Goal: Task Accomplishment & Management: Manage account settings

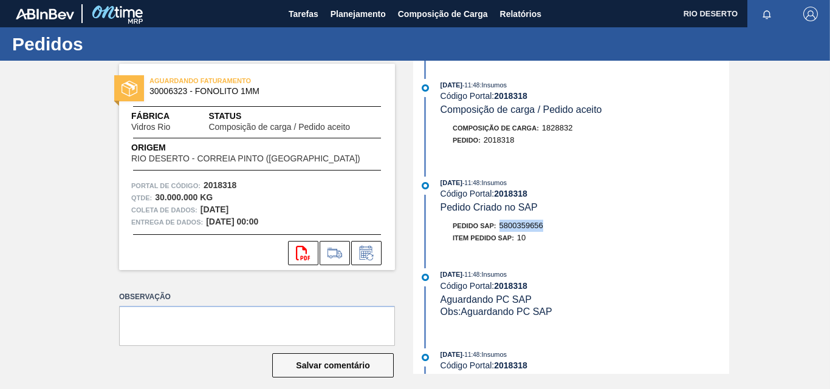
click at [551, 217] on div "29/08/2025 - 11:48 : Insumos Código Portal: 2018318 Pedido Criado no SAP Pedido…" at bounding box center [572, 214] width 313 height 74
click at [293, 256] on button "svg{fill:#ff0000}" at bounding box center [303, 253] width 30 height 24
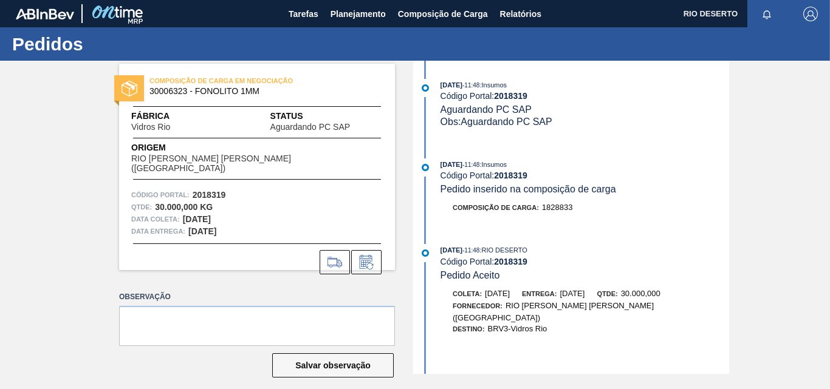
click at [723, 244] on div "[DATE] 11:48 : RIO DESERTO" at bounding box center [584, 250] width 289 height 12
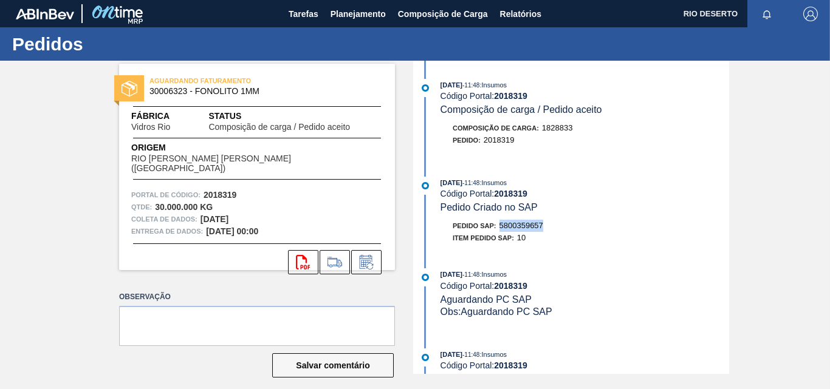
drag, startPoint x: 589, startPoint y: 226, endPoint x: 501, endPoint y: 228, distance: 87.5
click at [499, 228] on div "Pedido SAP: 5800359657" at bounding box center [584, 226] width 289 height 12
copy font "5800359657"
click at [595, 197] on div "Código Portal: 2018319" at bounding box center [584, 194] width 289 height 10
click at [296, 255] on icon "svg{fill:#ff0000}" at bounding box center [303, 262] width 15 height 15
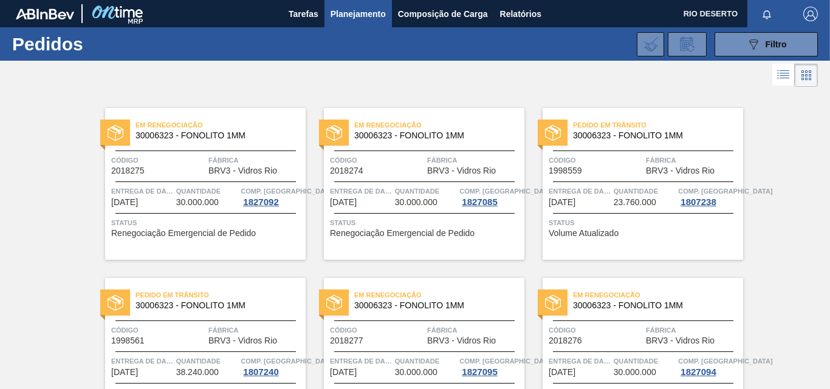
scroll to position [911, 0]
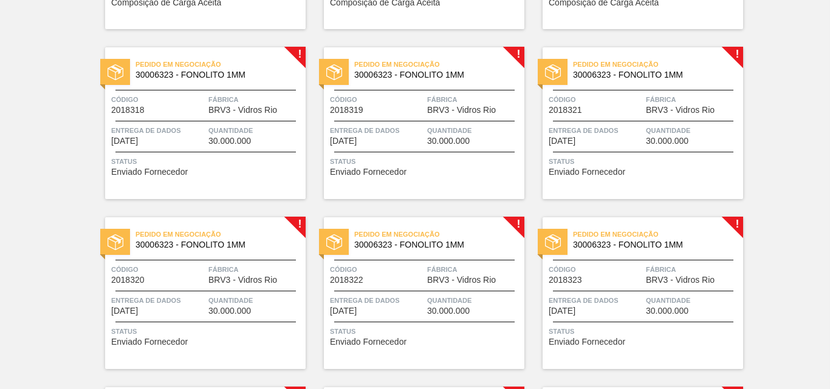
click at [617, 100] on span "Código" at bounding box center [596, 100] width 94 height 12
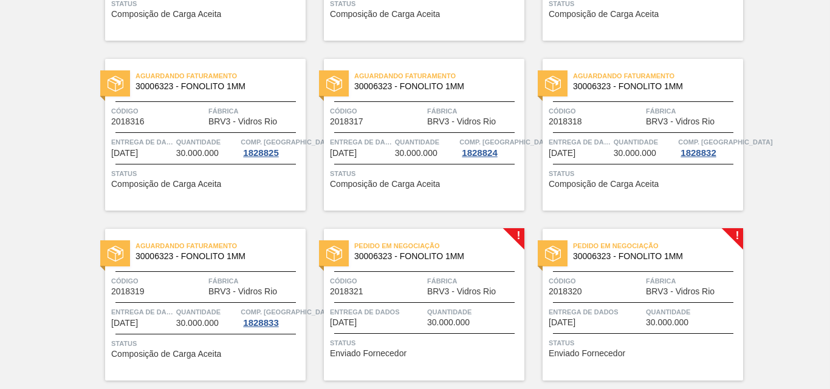
scroll to position [790, 0]
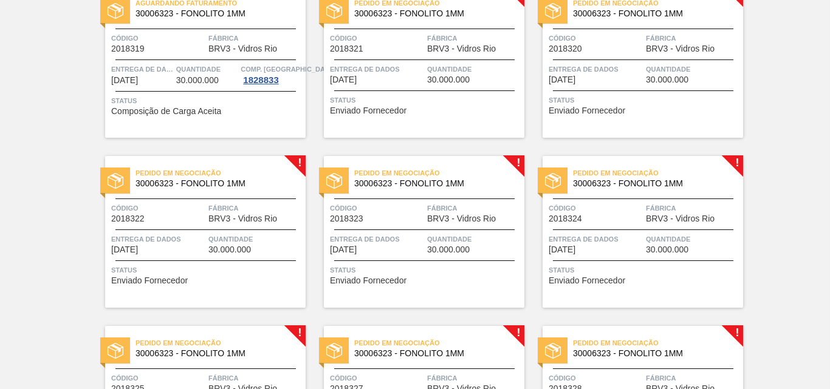
scroll to position [1033, 0]
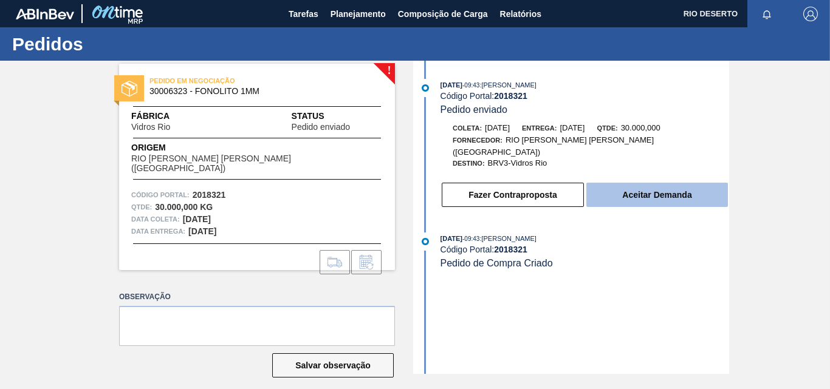
click at [646, 186] on button "Aceitar Demanda" at bounding box center [657, 195] width 142 height 24
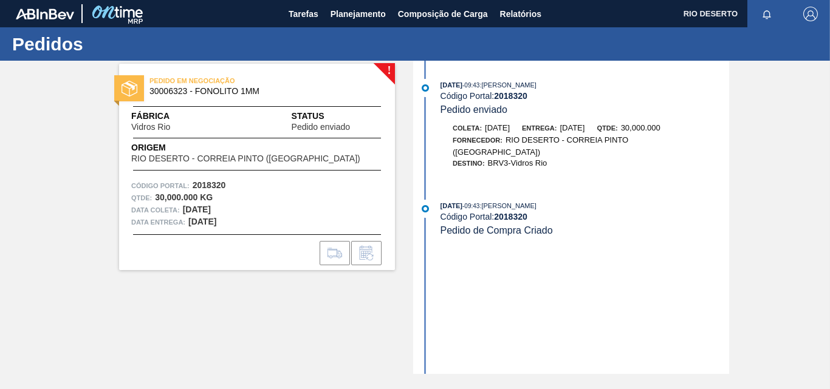
click at [566, 266] on div "27/08/2025 - 09:43 : Douglas Santana Código Portal: 2018320 Pedido enviado Cole…" at bounding box center [572, 217] width 313 height 313
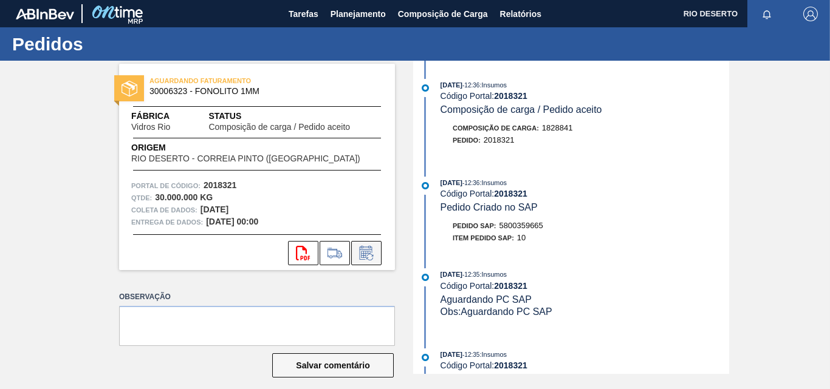
click at [364, 253] on icon at bounding box center [366, 253] width 19 height 15
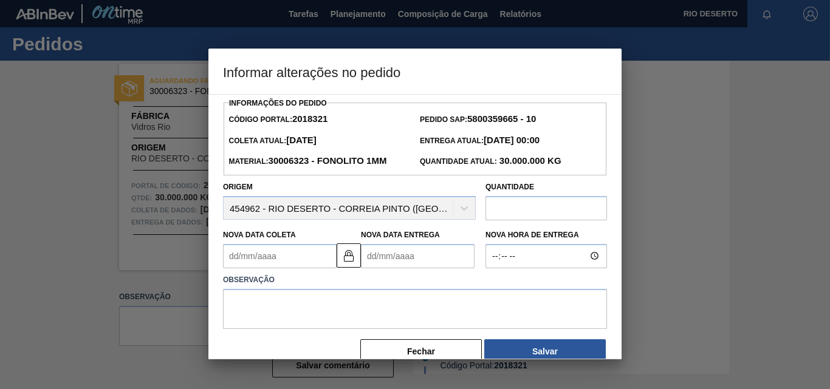
click at [278, 251] on Coleta2018321 "Nova Data Coleta" at bounding box center [280, 256] width 114 height 24
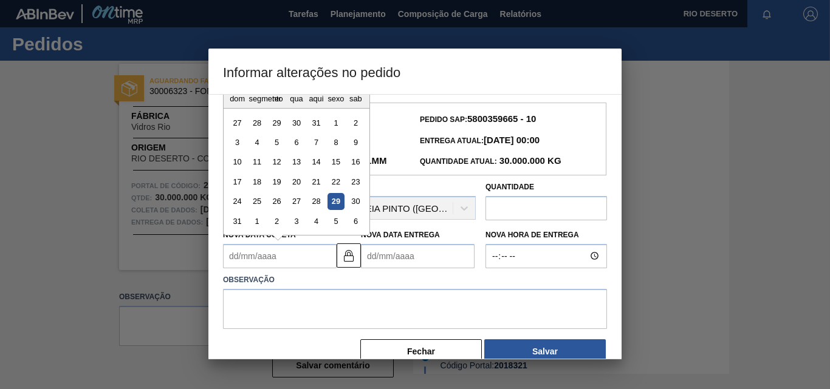
click at [301, 256] on Coleta2018321 "Nova Data Coleta" at bounding box center [280, 256] width 114 height 24
click at [340, 256] on button at bounding box center [349, 256] width 24 height 24
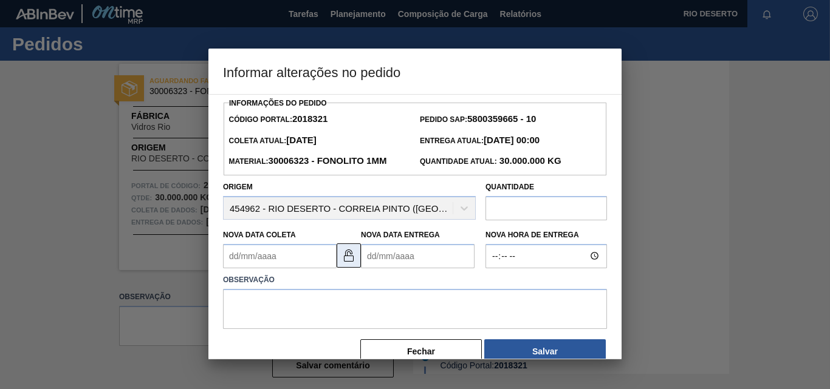
click at [351, 261] on img at bounding box center [348, 255] width 15 height 15
click at [259, 253] on Coleta2018321 "Nova Data Coleta" at bounding box center [280, 256] width 114 height 24
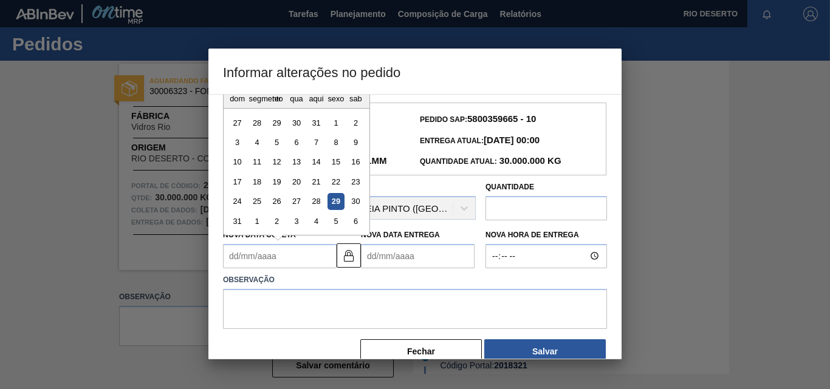
type Coleta2018321 "0"
type Entrega2018321 "03/01/2000"
type Coleta2018321 "08"
type Entrega2018321 "10/08/2025"
type Coleta2018321 "080"
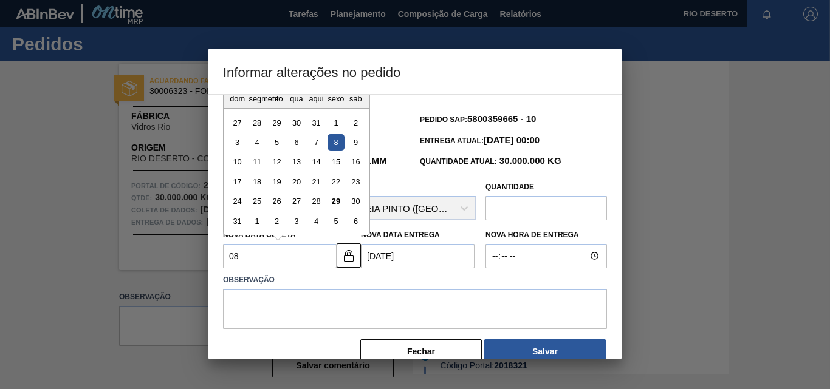
type Entrega2018321 "03/01/1980"
type Coleta2018321 "08"
type Entrega2018321 "10/08/2025"
type Coleta2018321 "080"
type Entrega2018321 "03/01/1980"
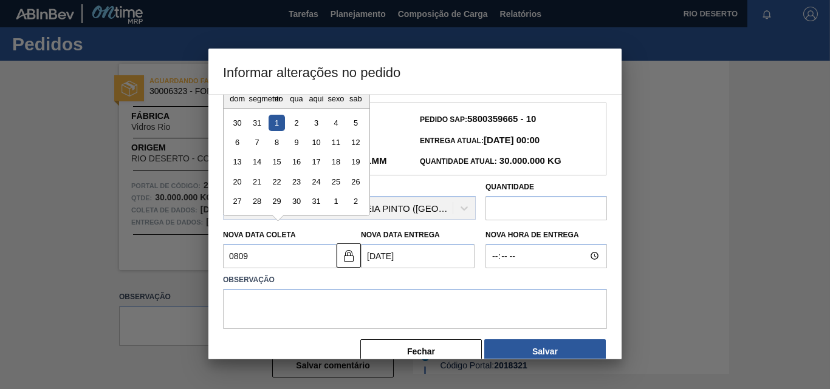
type Coleta2018321 "08092"
type Entrega2018321 "03/01/8092"
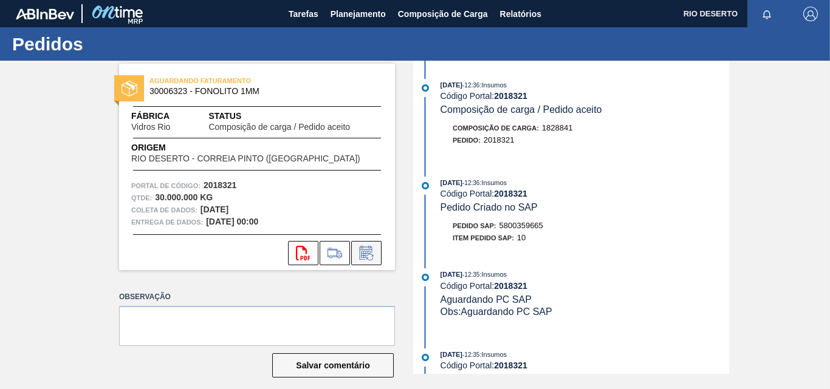
click at [371, 247] on icon at bounding box center [366, 253] width 19 height 15
click at [362, 251] on icon at bounding box center [366, 253] width 19 height 15
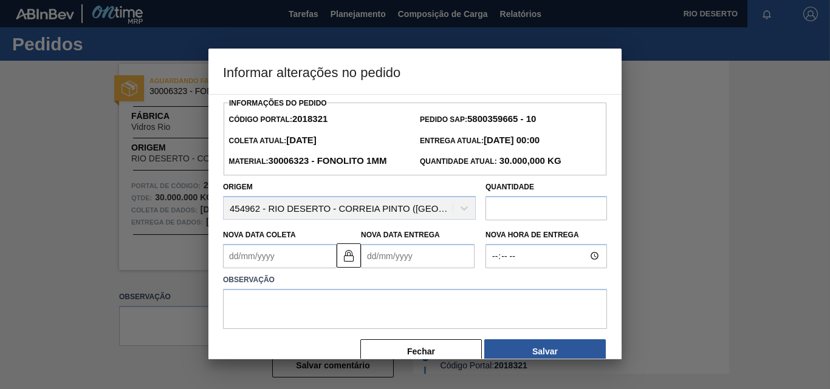
click at [362, 251] on icon at bounding box center [366, 253] width 19 height 15
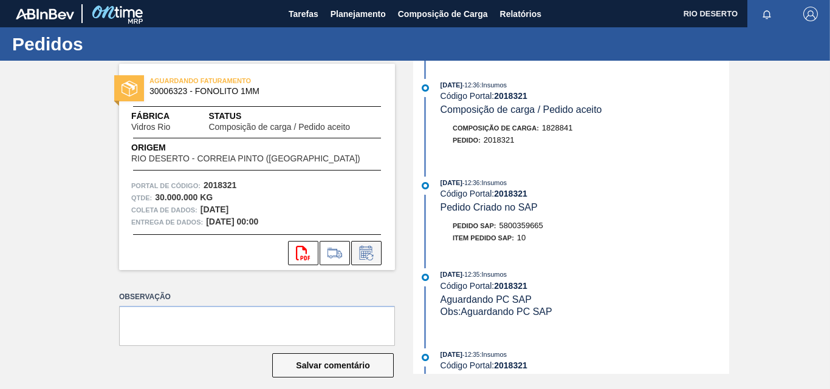
click at [357, 248] on icon at bounding box center [366, 253] width 19 height 15
click at [347, 233] on div "AGUARDANDO FATURAMENTO 30006323 - FONOLITO 1MM Fábrica Vidros Rio Status Compos…" at bounding box center [257, 167] width 276 height 207
click at [323, 193] on div "AGUARDANDO FATURAMENTO 30006323 - FONOLITO 1MM Fábrica Vidros Rio Status Compos…" at bounding box center [257, 167] width 276 height 207
click at [268, 252] on div "svg{fill:#ff0000}" at bounding box center [257, 253] width 276 height 24
click at [369, 251] on icon at bounding box center [366, 253] width 19 height 15
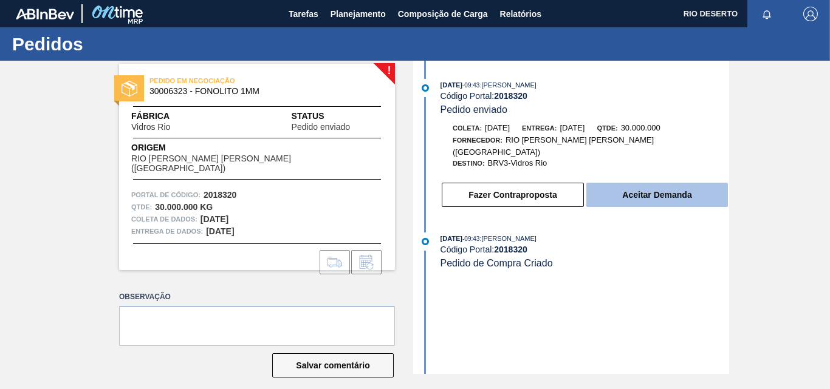
click at [639, 183] on button "Aceitar Demanda" at bounding box center [657, 195] width 142 height 24
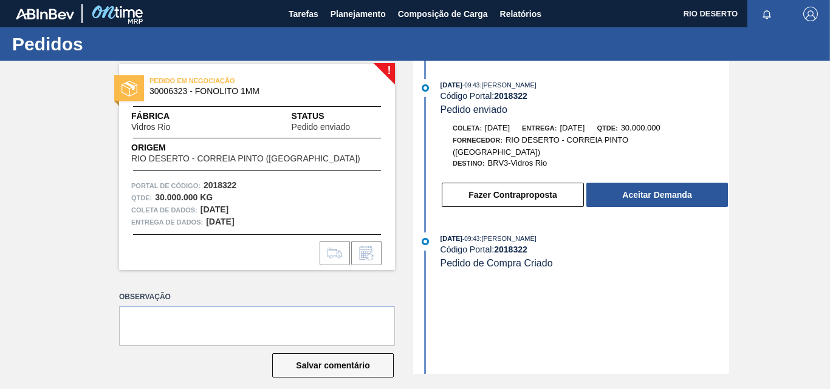
click at [623, 319] on div "27/08/2025 - 09:43 : Douglas Santana Código Portal: 2018322 Pedido enviado Cole…" at bounding box center [572, 217] width 313 height 313
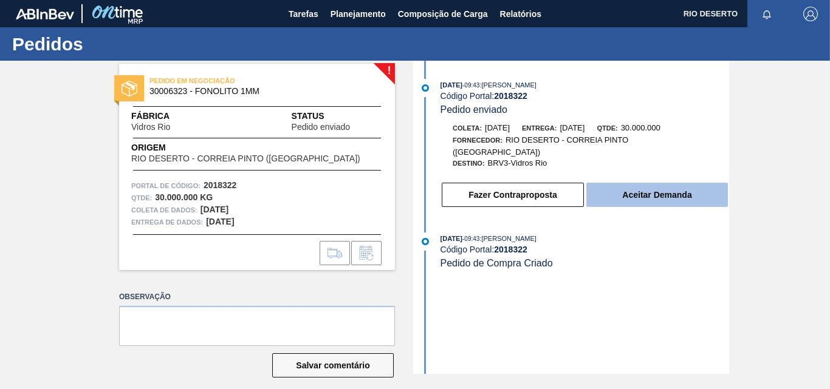
click at [634, 190] on font "Aceitar Demanda" at bounding box center [656, 195] width 69 height 10
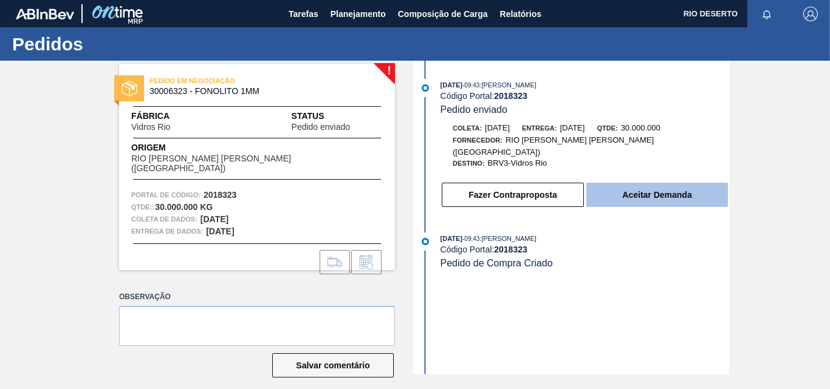
click at [639, 183] on button "Aceitar Demanda" at bounding box center [657, 195] width 142 height 24
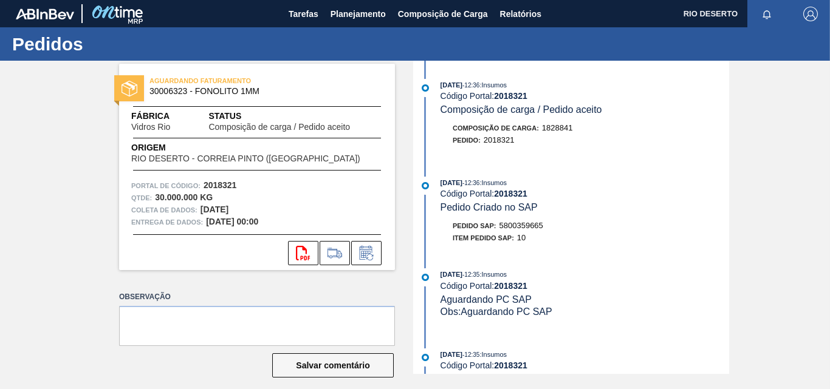
click at [349, 247] on div "svg{fill:#ff0000}" at bounding box center [257, 253] width 276 height 24
click at [376, 252] on button at bounding box center [366, 253] width 30 height 24
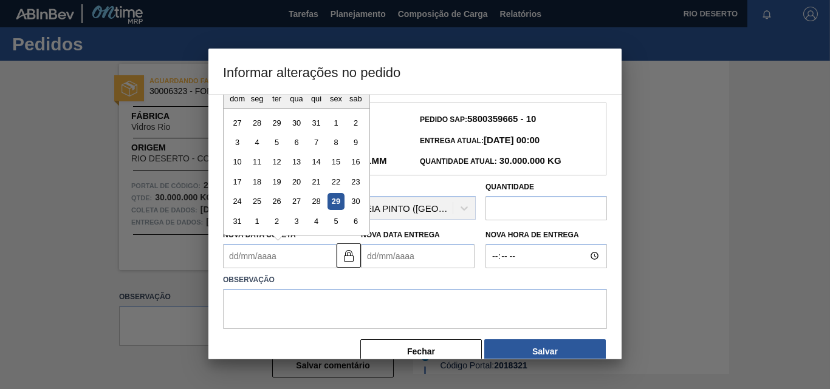
click at [299, 259] on Coleta2018321 "Nova Data Coleta" at bounding box center [280, 256] width 114 height 24
click at [338, 222] on font "5" at bounding box center [336, 221] width 4 height 9
type Coleta2018321 "05/09/2025"
type Entrega2018321 "07/09/2025"
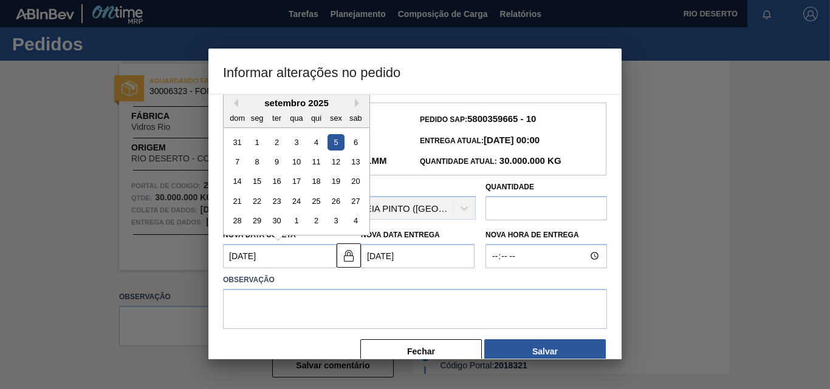
click at [279, 251] on Coleta2018321 "05/09/2025" at bounding box center [280, 256] width 114 height 24
click at [259, 166] on div "8" at bounding box center [257, 162] width 16 height 16
type Coleta2018321 "08/09/2025"
type Entrega2018321 "10/09/2025"
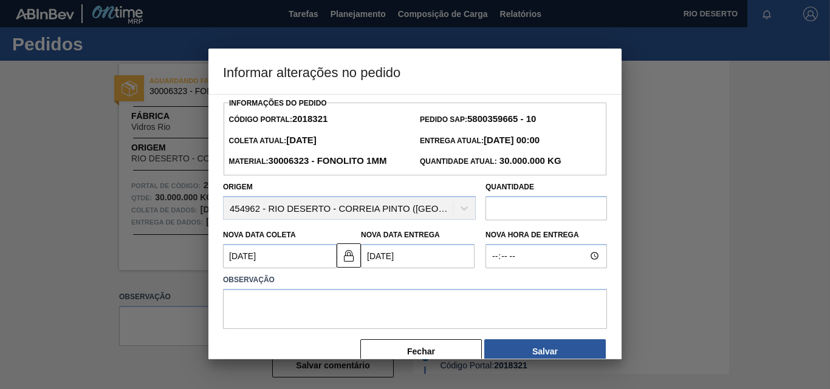
click at [406, 253] on Entrega2018321 "10/09/2025" at bounding box center [418, 256] width 114 height 24
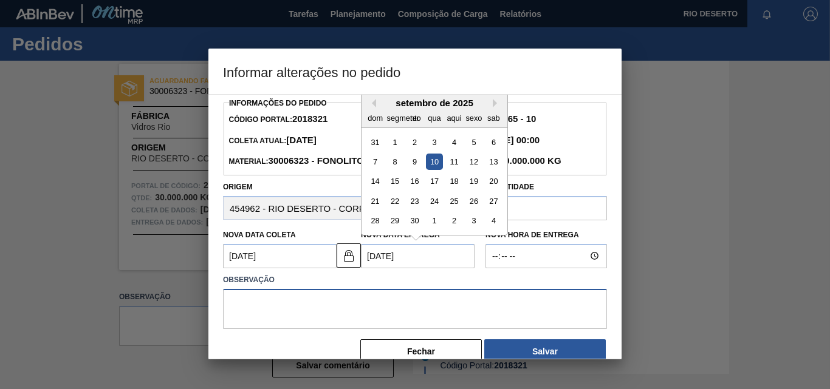
click at [335, 306] on textarea at bounding box center [415, 309] width 384 height 40
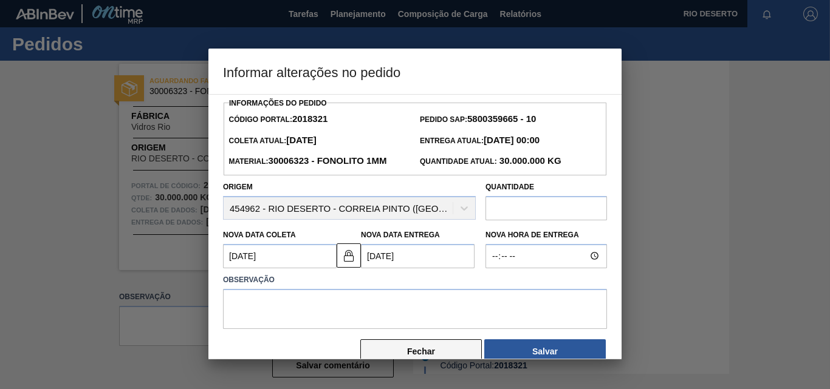
click at [421, 358] on button "Fechar" at bounding box center [420, 352] width 121 height 24
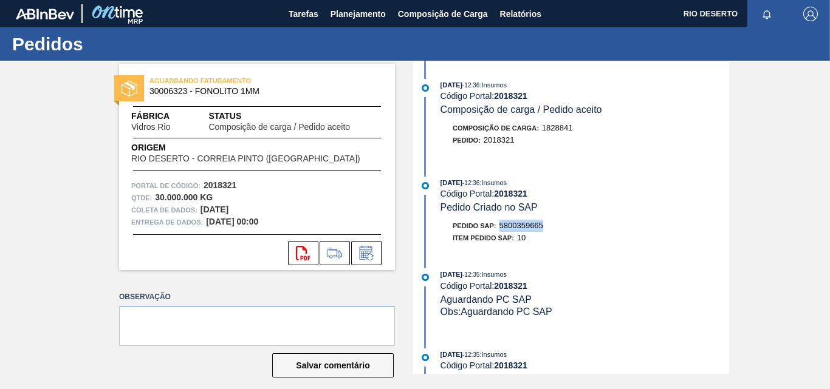
drag, startPoint x: 523, startPoint y: 226, endPoint x: 501, endPoint y: 225, distance: 22.5
click at [501, 225] on div "Pedido SAP: 5800359665" at bounding box center [584, 226] width 289 height 12
copy font "5800359665"
drag, startPoint x: 596, startPoint y: 248, endPoint x: 289, endPoint y: 250, distance: 306.8
click at [596, 248] on div "29/08/2025 - 12:36 : Insumos Código Portal: 2018321 Pedido Criado no SAP Pedido…" at bounding box center [572, 214] width 313 height 74
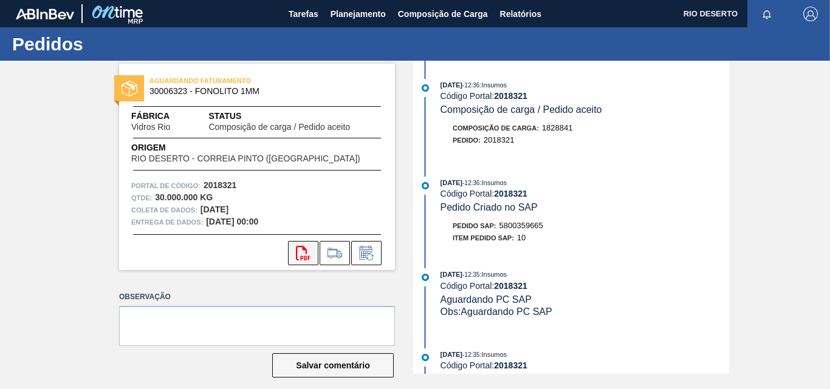
click at [304, 251] on icon "svg{fill:#ff0000}" at bounding box center [303, 253] width 15 height 15
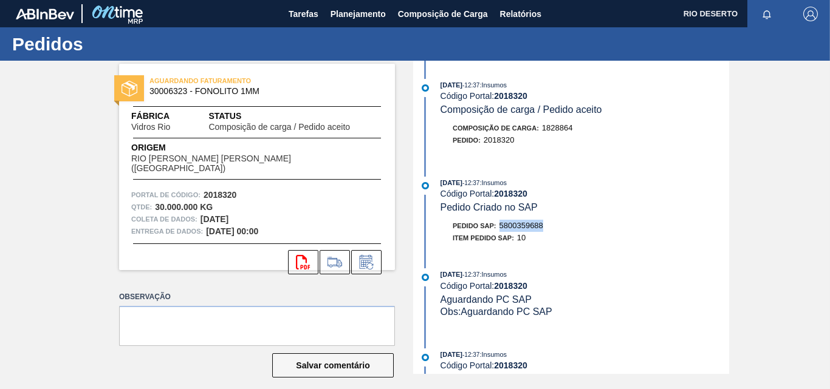
drag, startPoint x: 565, startPoint y: 224, endPoint x: 499, endPoint y: 226, distance: 66.2
click at [499, 226] on div "Pedido SAP: 5800359688" at bounding box center [584, 226] width 289 height 12
copy font "5800359688"
click at [304, 257] on icon at bounding box center [303, 262] width 14 height 15
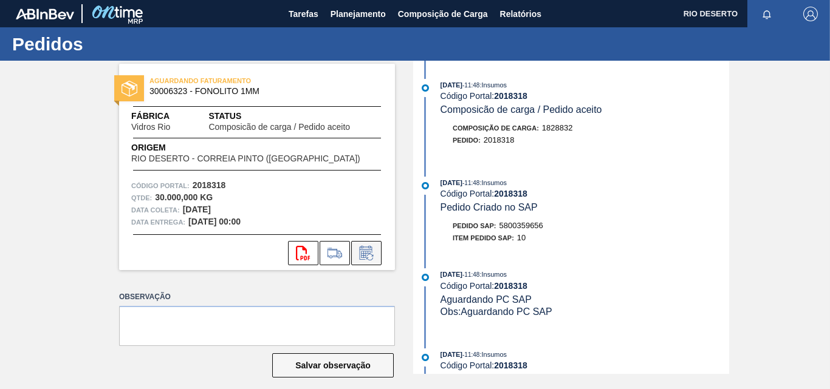
click at [366, 257] on icon at bounding box center [366, 253] width 19 height 15
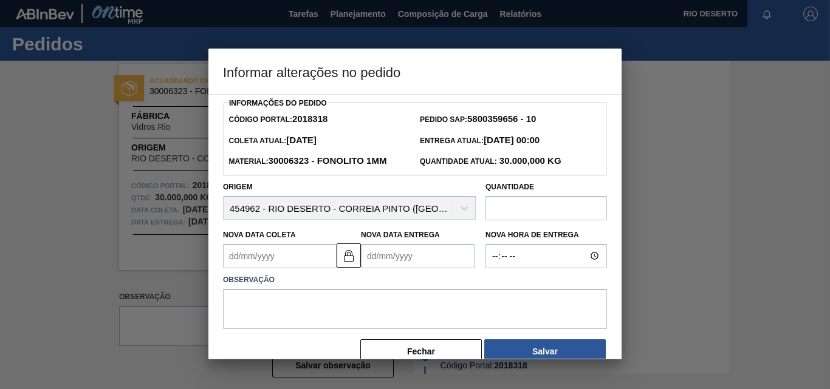
click at [269, 258] on Coleta2018318 "Nova Data Coleta" at bounding box center [280, 256] width 114 height 24
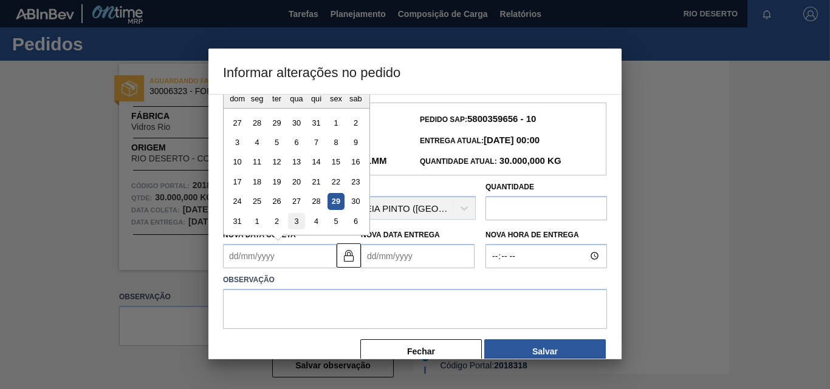
scroll to position [21, 0]
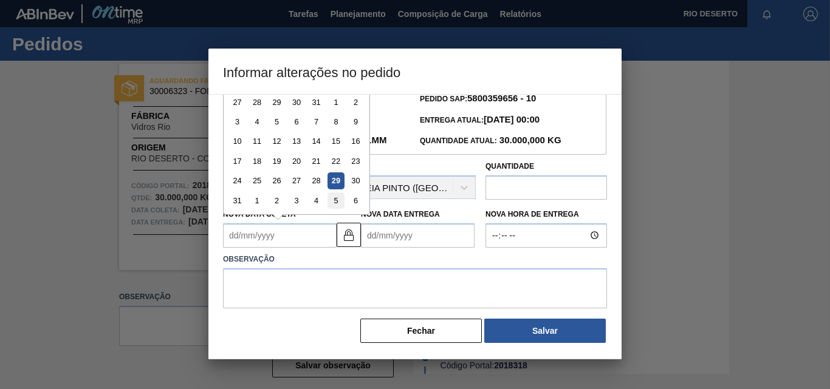
click at [335, 201] on div "5" at bounding box center [335, 201] width 16 height 16
type Coleta2018318 "[DATE]"
type Entrega2018318 "[DATE]"
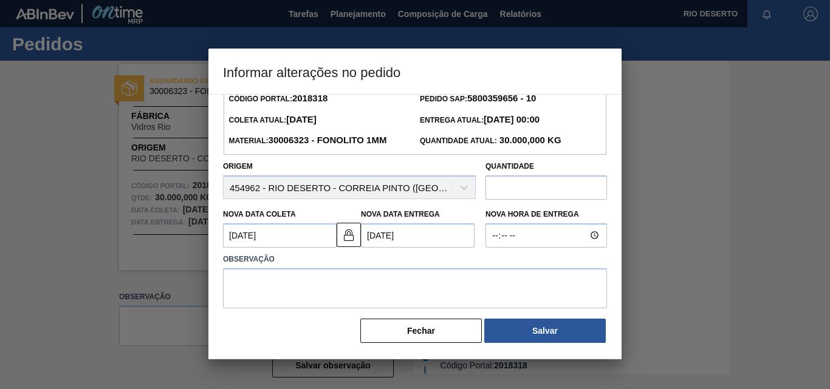
click at [295, 233] on Coleta2018318 "[DATE]" at bounding box center [280, 236] width 114 height 24
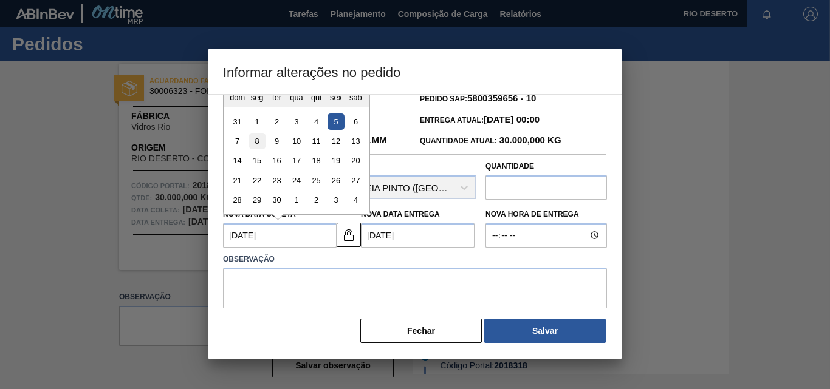
click at [259, 146] on div "8" at bounding box center [257, 141] width 16 height 16
type Coleta2018318 "08/09/2025"
type Entrega2018318 "10/09/2025"
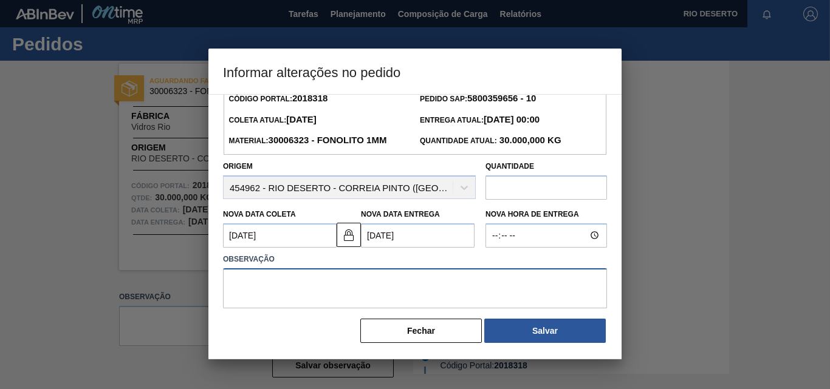
click at [285, 288] on textarea at bounding box center [415, 289] width 384 height 40
drag, startPoint x: 395, startPoint y: 283, endPoint x: 150, endPoint y: 242, distance: 248.2
click at [150, 242] on div "Informar alterações no pedido Informações do Pedido Código Portal: 2018318 Pedi…" at bounding box center [415, 194] width 830 height 389
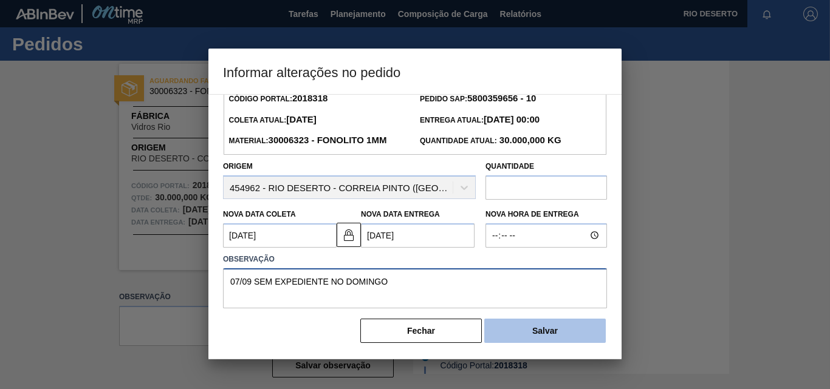
type textarea "07/09 SEM EXPEDIENTE NO DOMINGO"
click at [535, 340] on button "Salvar" at bounding box center [544, 331] width 121 height 24
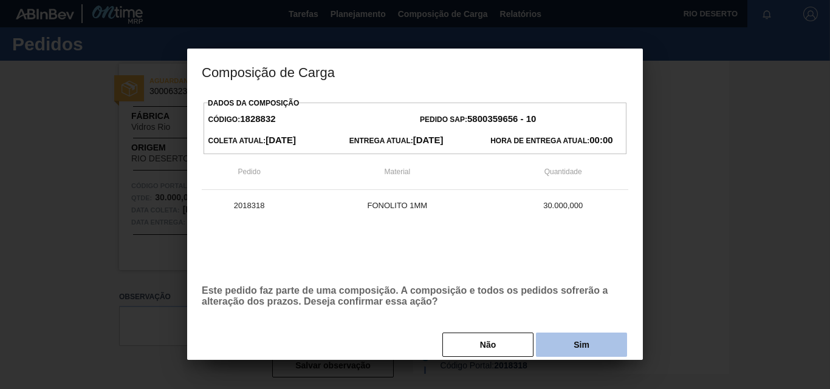
click at [592, 340] on button "Sim" at bounding box center [581, 345] width 91 height 24
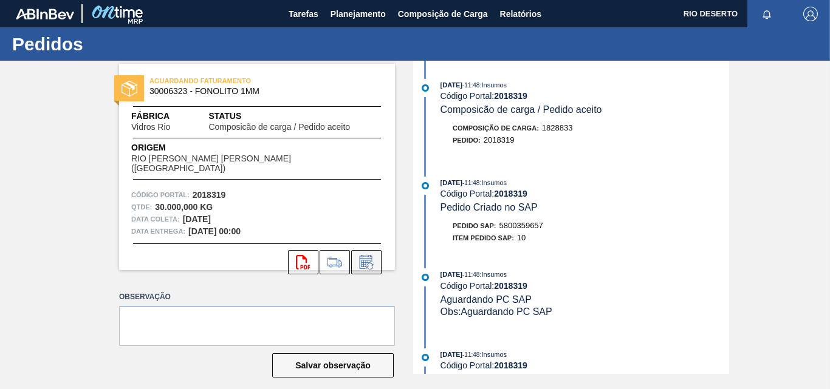
click at [363, 258] on icon at bounding box center [366, 262] width 19 height 15
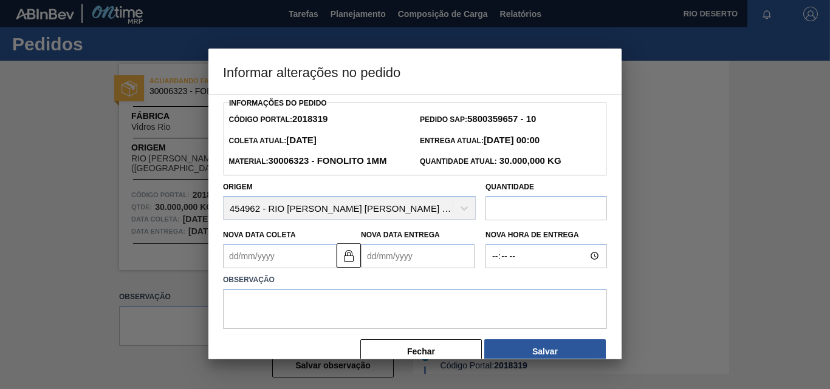
click at [279, 251] on Coleta2018319 "Nova Data Coleta" at bounding box center [280, 256] width 114 height 24
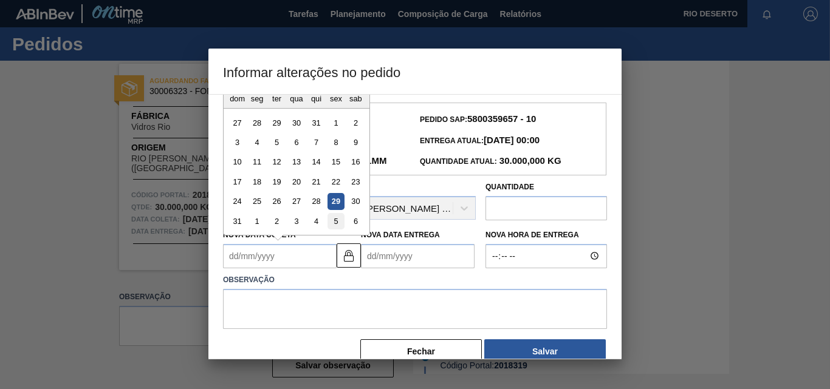
click at [337, 219] on div "5" at bounding box center [335, 221] width 16 height 16
type Coleta2018319 "05/09/2025"
type Entrega2018319 "07/09/2025"
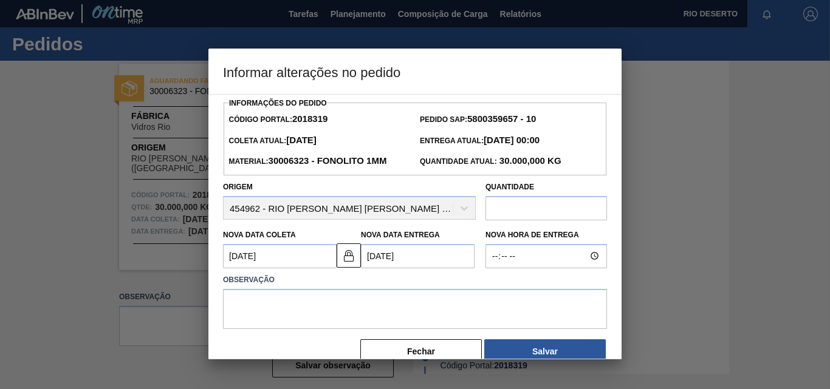
drag, startPoint x: 279, startPoint y: 259, endPoint x: 284, endPoint y: 241, distance: 18.9
click at [279, 259] on Coleta2018319 "05/09/2025" at bounding box center [280, 256] width 114 height 24
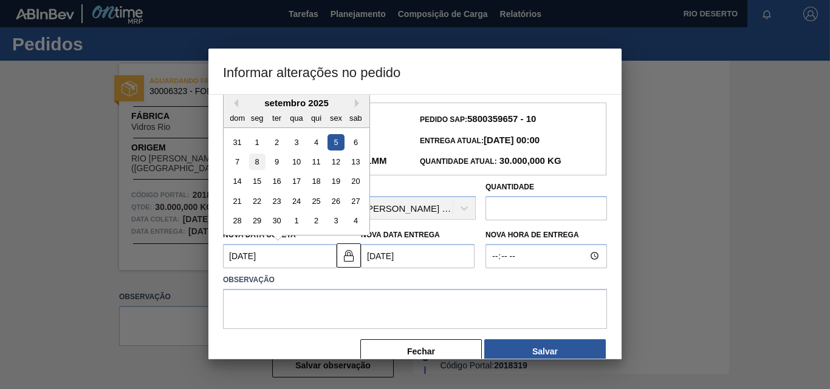
click at [258, 162] on div "8" at bounding box center [257, 162] width 16 height 16
type Coleta2018319 "08/09/2025"
type Entrega2018319 "10/09/2025"
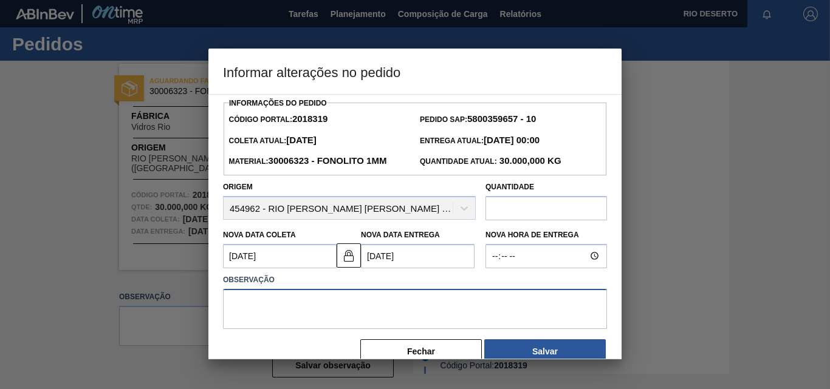
click at [271, 305] on textarea at bounding box center [415, 309] width 384 height 40
paste textarea "07/09 SEM EXPEDIENTE NO DOMINGO"
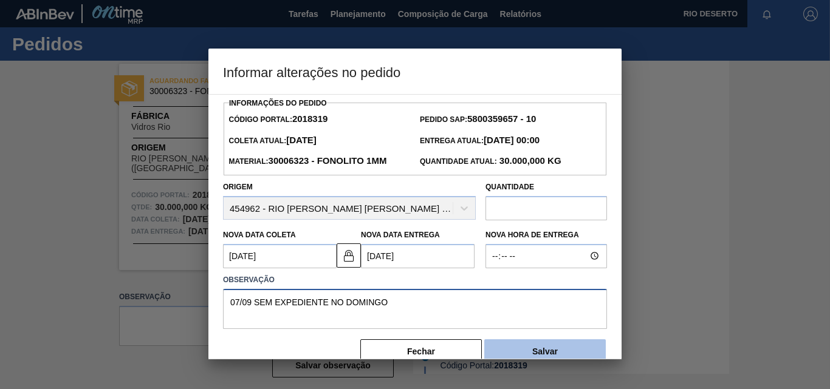
type textarea "07/09 SEM EXPEDIENTE NO DOMINGO"
click at [569, 351] on button "Salvar" at bounding box center [544, 352] width 121 height 24
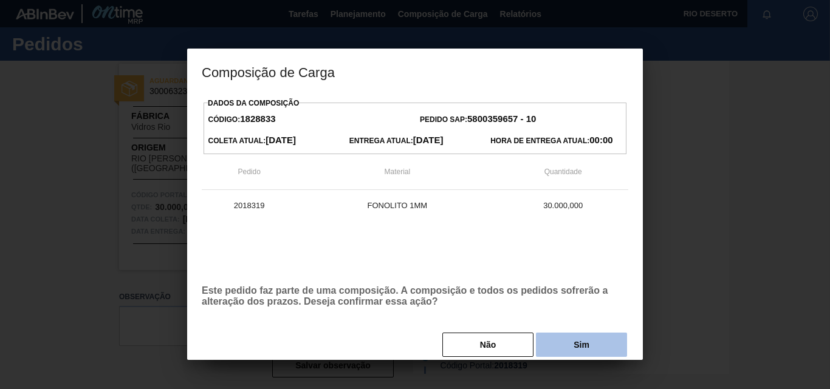
click at [595, 348] on button "Sim" at bounding box center [581, 345] width 91 height 24
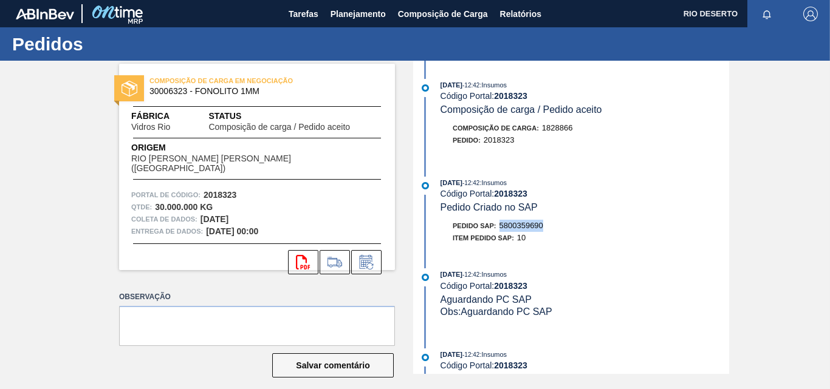
drag, startPoint x: 549, startPoint y: 226, endPoint x: 500, endPoint y: 225, distance: 48.6
click at [500, 225] on div "Pedido SAP: 5800359690" at bounding box center [584, 226] width 289 height 12
copy font "5800359690"
click at [306, 256] on icon "svg{fill:#ff0000}" at bounding box center [303, 262] width 15 height 15
drag, startPoint x: 561, startPoint y: 226, endPoint x: 498, endPoint y: 227, distance: 63.8
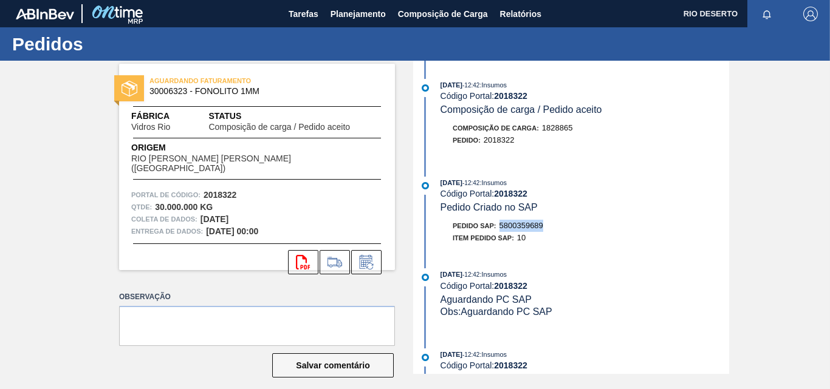
click at [498, 227] on div "Pedido SAP: 5800359689" at bounding box center [584, 226] width 289 height 12
copy font "5800359689"
click at [293, 255] on button "svg{fill:#ff0000}" at bounding box center [303, 262] width 30 height 24
